Goal: Information Seeking & Learning: Learn about a topic

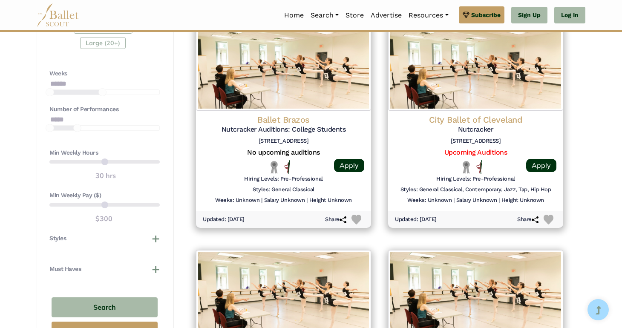
scroll to position [640, 0]
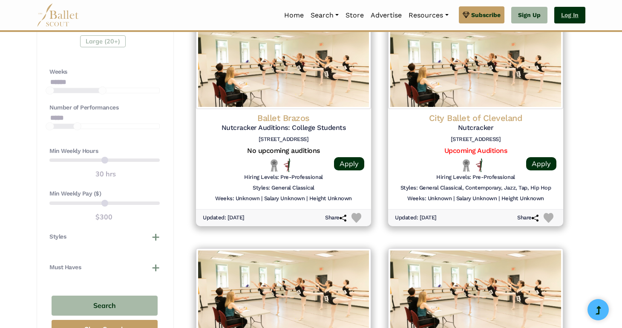
click at [567, 12] on link "Log In" at bounding box center [570, 15] width 31 height 17
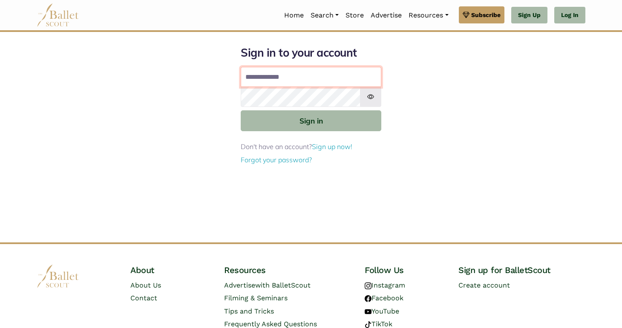
type input "**********"
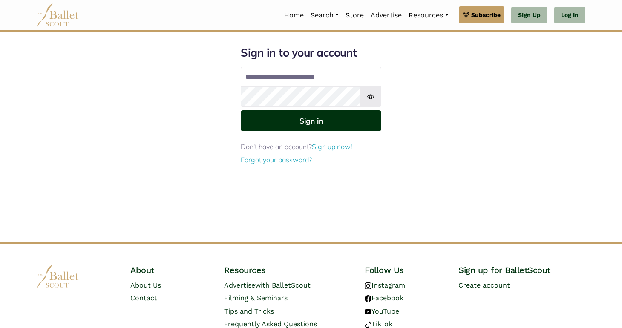
click at [312, 118] on button "Sign in" at bounding box center [311, 120] width 141 height 21
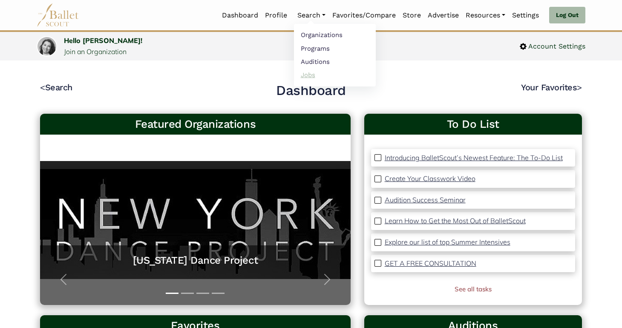
click at [309, 75] on link "Jobs" at bounding box center [335, 74] width 82 height 13
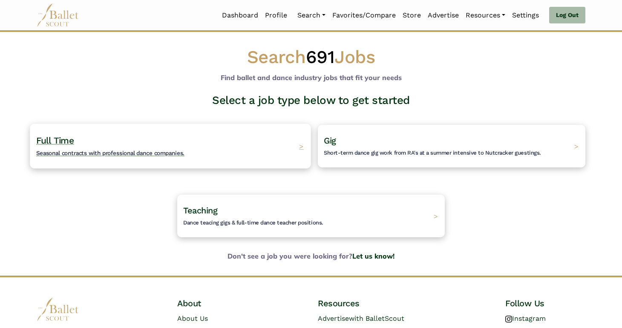
click at [238, 151] on div "Full Time Seasonal contracts with professional dance companies. >" at bounding box center [170, 146] width 281 height 45
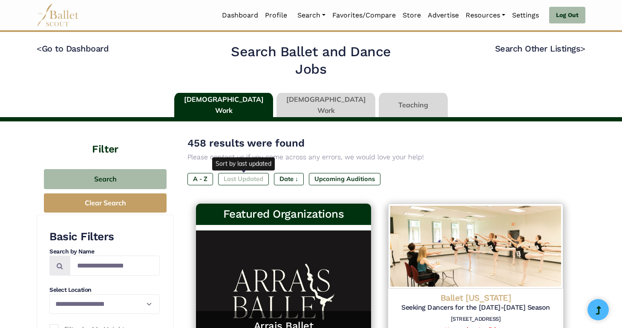
click at [234, 179] on label "Last Updated" at bounding box center [243, 179] width 51 height 12
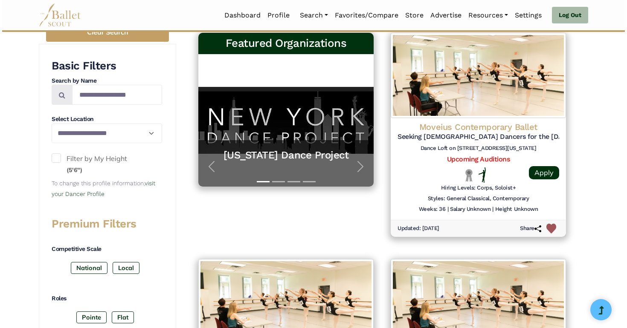
scroll to position [158, 0]
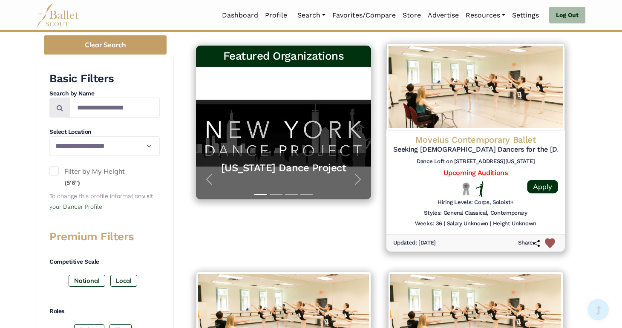
click at [521, 147] on h5 "Seeking [DEMOGRAPHIC_DATA] Dancers for the [DATE]-[DATE] Season" at bounding box center [475, 149] width 165 height 9
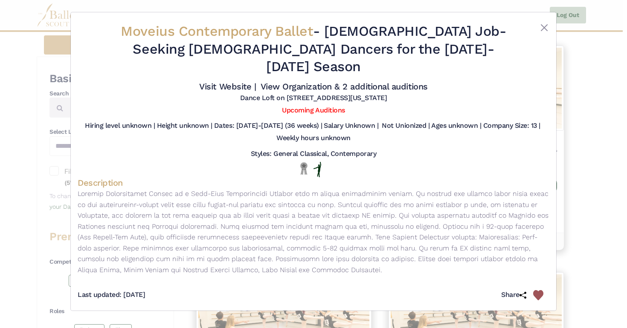
click at [589, 140] on div "Moveius Contemporary Ballet - Full Time Job - Seeking Male Dancers for the 2025…" at bounding box center [313, 164] width 627 height 328
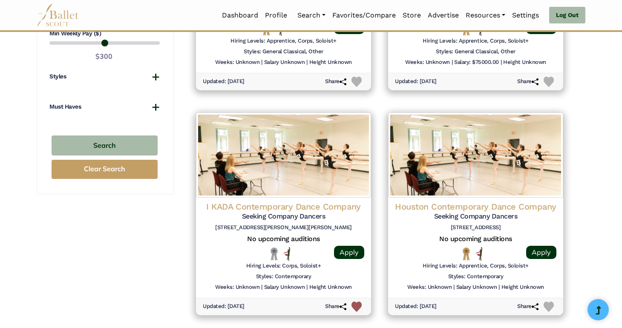
scroll to position [768, 0]
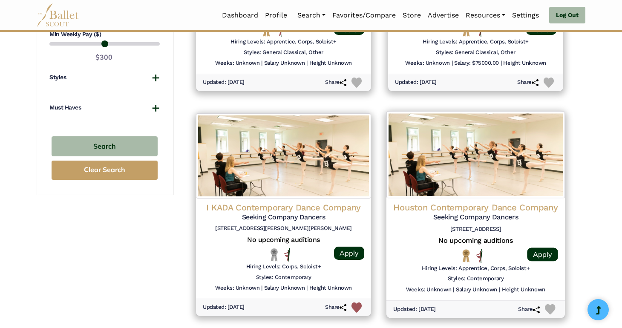
click at [520, 159] on img at bounding box center [476, 154] width 179 height 87
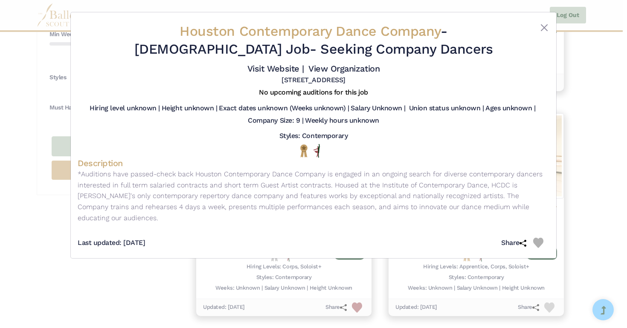
click at [582, 148] on div "Houston Contemporary Dance Company - Full Time Job - Seeking Company Dancers Vi…" at bounding box center [313, 164] width 627 height 328
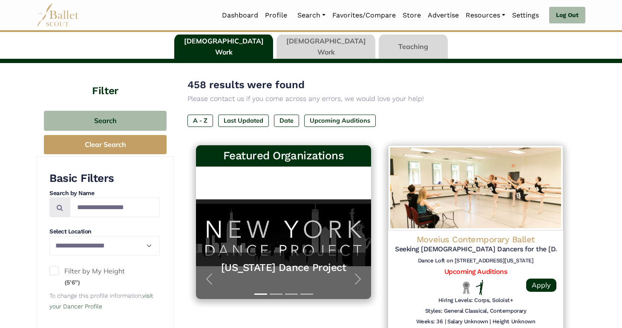
scroll to position [0, 0]
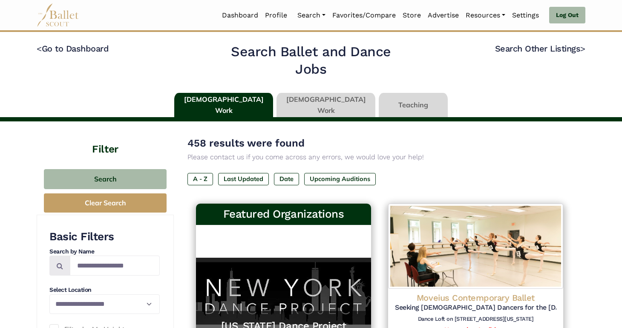
click at [315, 104] on link at bounding box center [326, 105] width 99 height 24
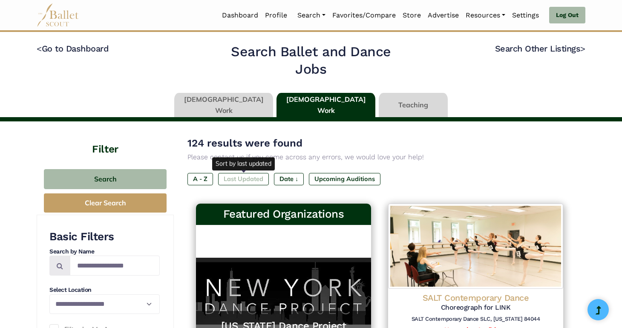
click at [244, 176] on label "Last Updated" at bounding box center [243, 179] width 51 height 12
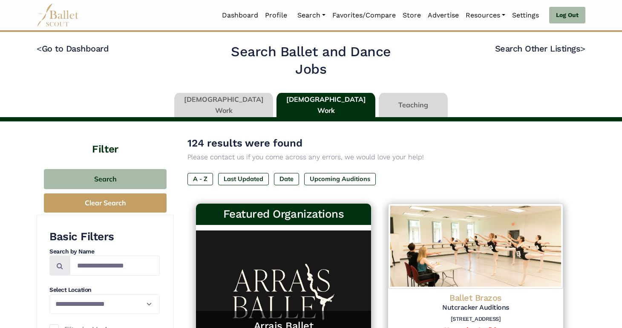
click at [388, 103] on link at bounding box center [413, 105] width 69 height 24
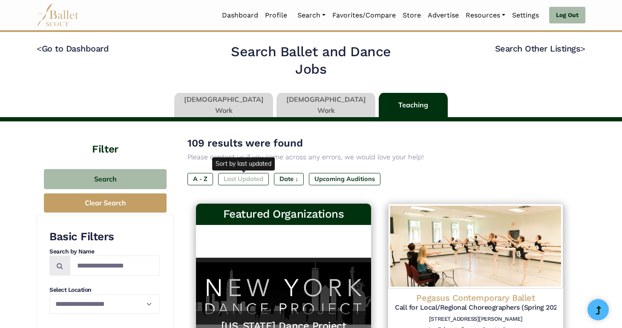
click at [251, 181] on label "Last Updated" at bounding box center [243, 179] width 51 height 12
